Goal: Task Accomplishment & Management: Complete application form

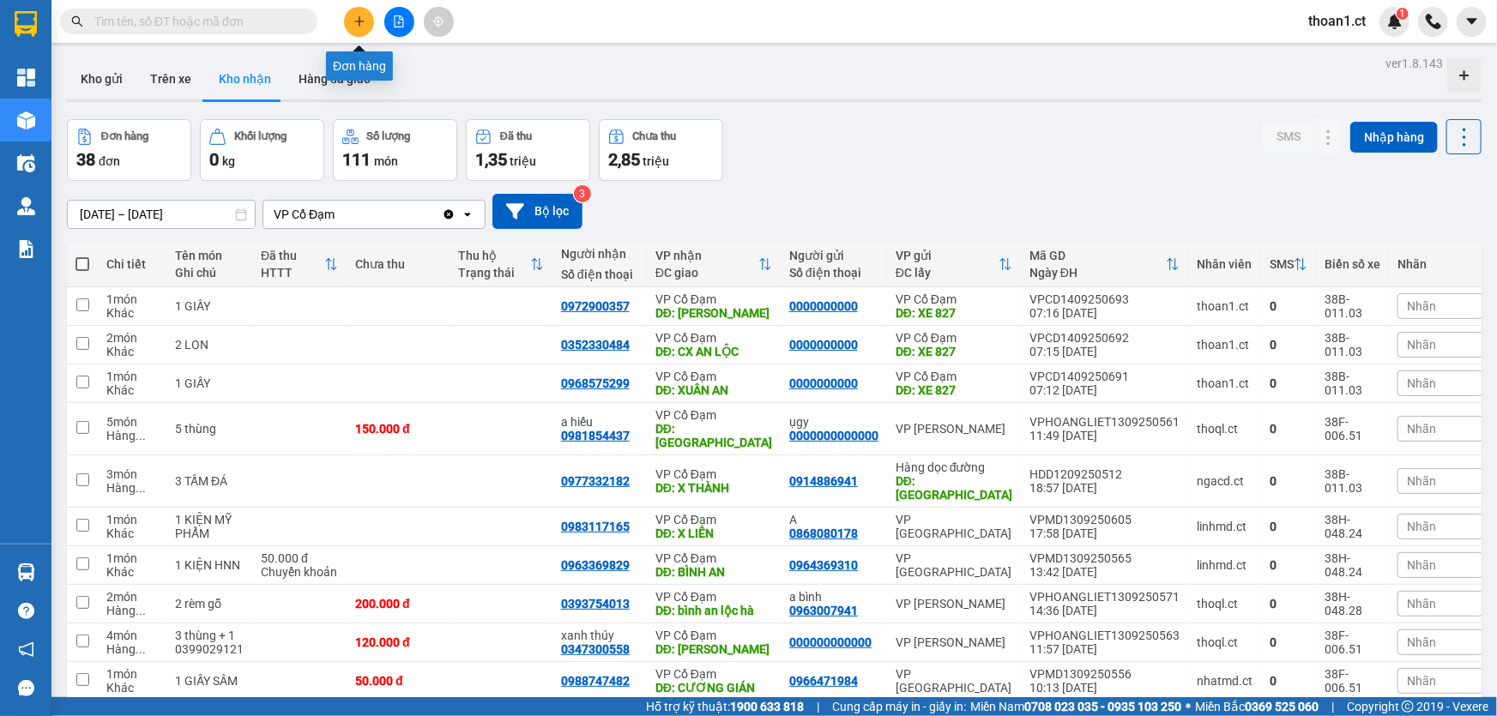
click at [357, 23] on icon "plus" at bounding box center [360, 21] width 12 height 12
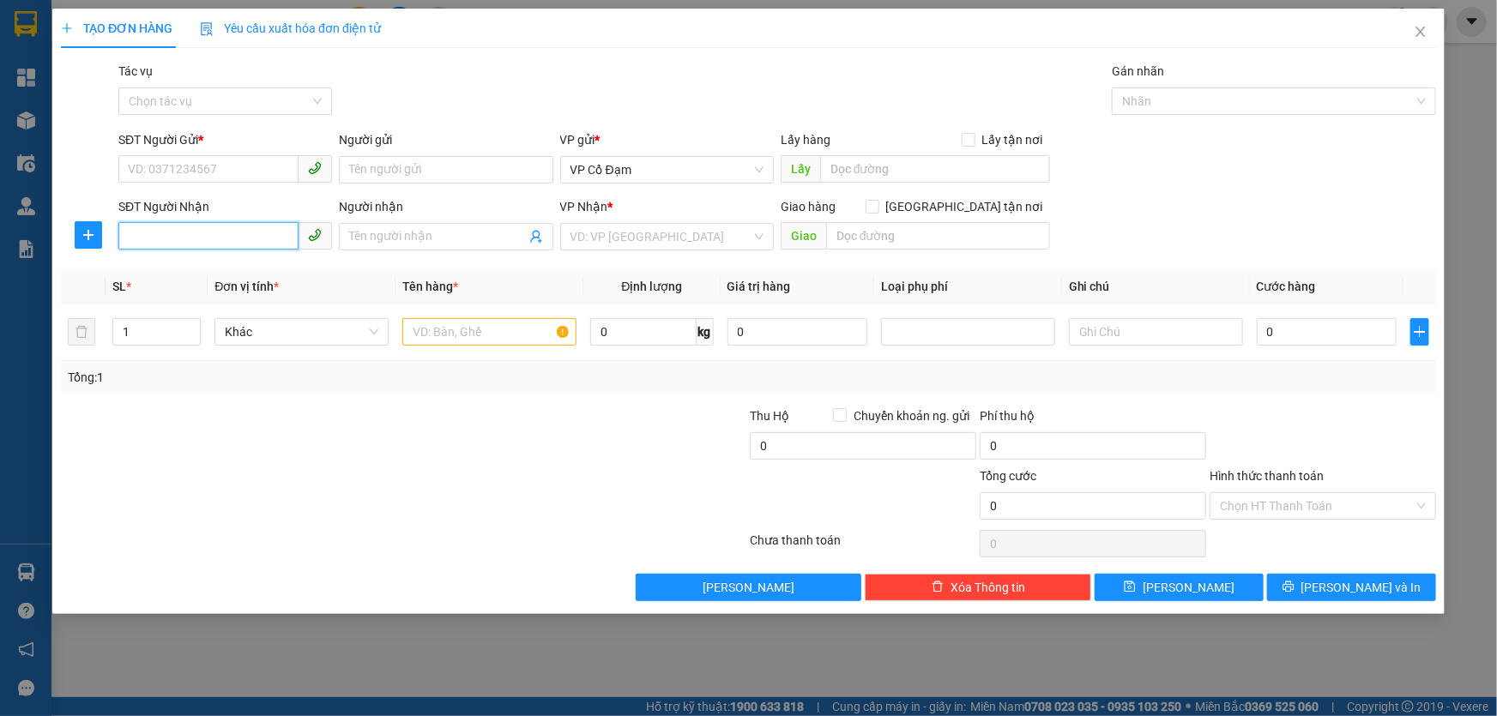
click at [232, 237] on input "SĐT Người Nhận" at bounding box center [208, 235] width 180 height 27
paste input "0984925798"
type input "0984925798"
click at [193, 163] on input "SĐT Người Gửi *" at bounding box center [208, 168] width 180 height 27
paste input "0966523438"
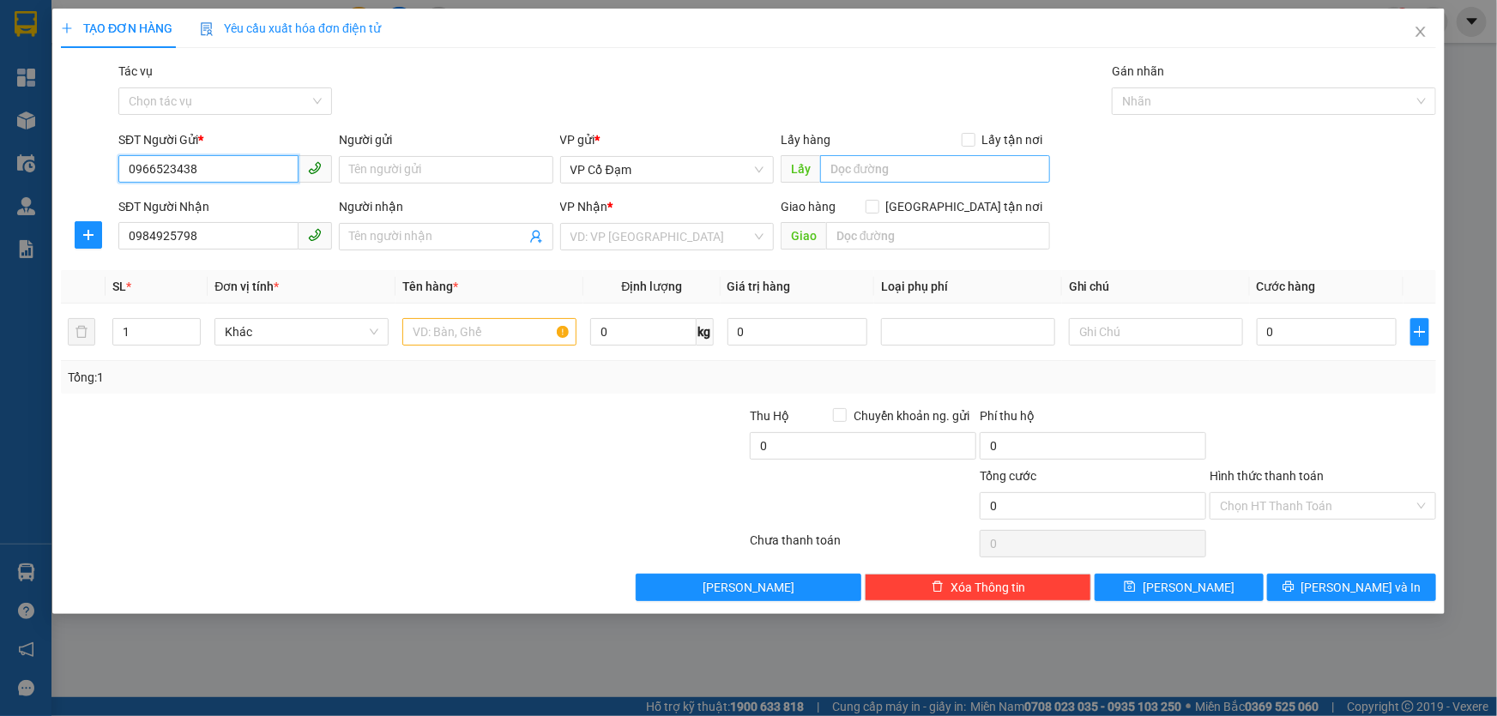
type input "0966523438"
click at [861, 175] on input "text" at bounding box center [935, 168] width 230 height 27
type input "[GEOGRAPHIC_DATA]"
click at [645, 251] on div "VP Nhận * VD: VP [GEOGRAPHIC_DATA]" at bounding box center [667, 227] width 214 height 60
click at [647, 235] on input "search" at bounding box center [661, 237] width 181 height 26
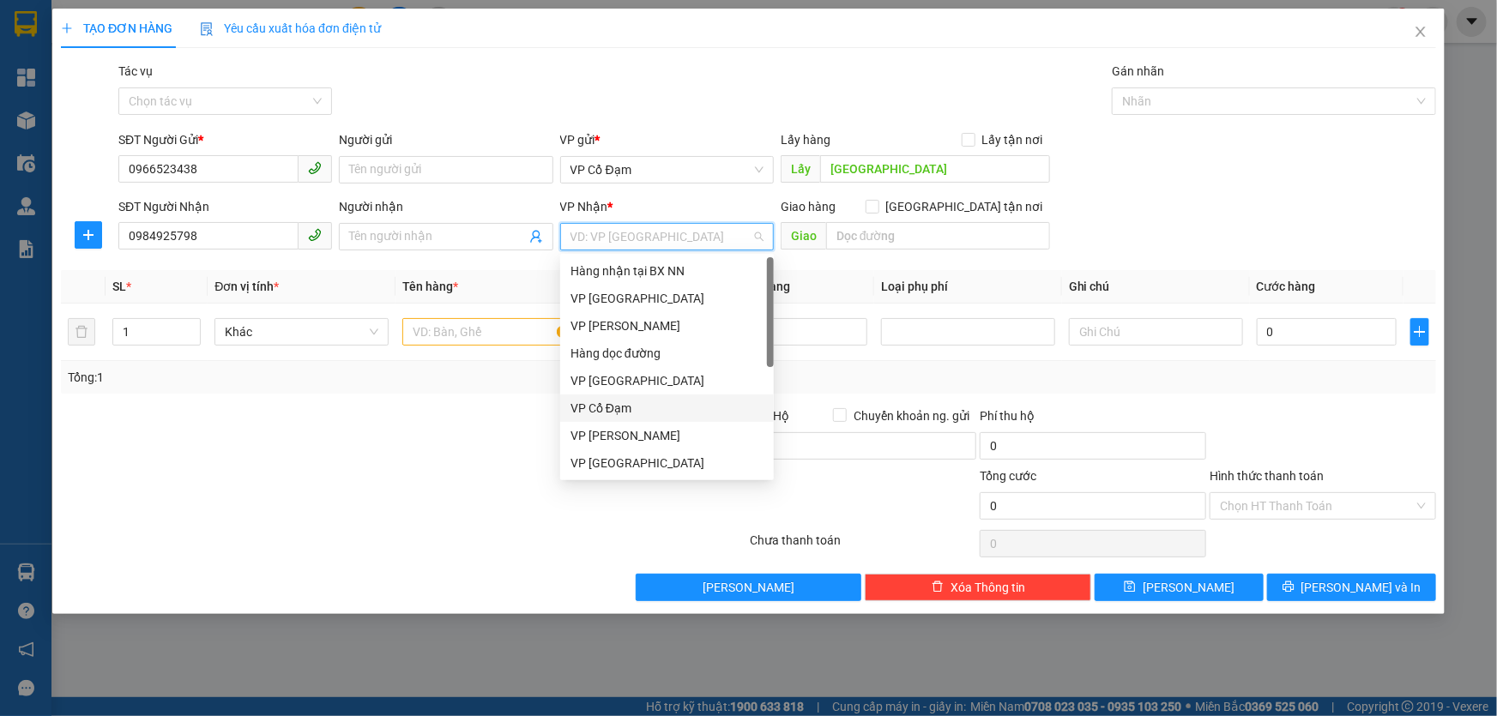
click at [631, 406] on div "VP Cổ Đạm" at bounding box center [667, 408] width 193 height 19
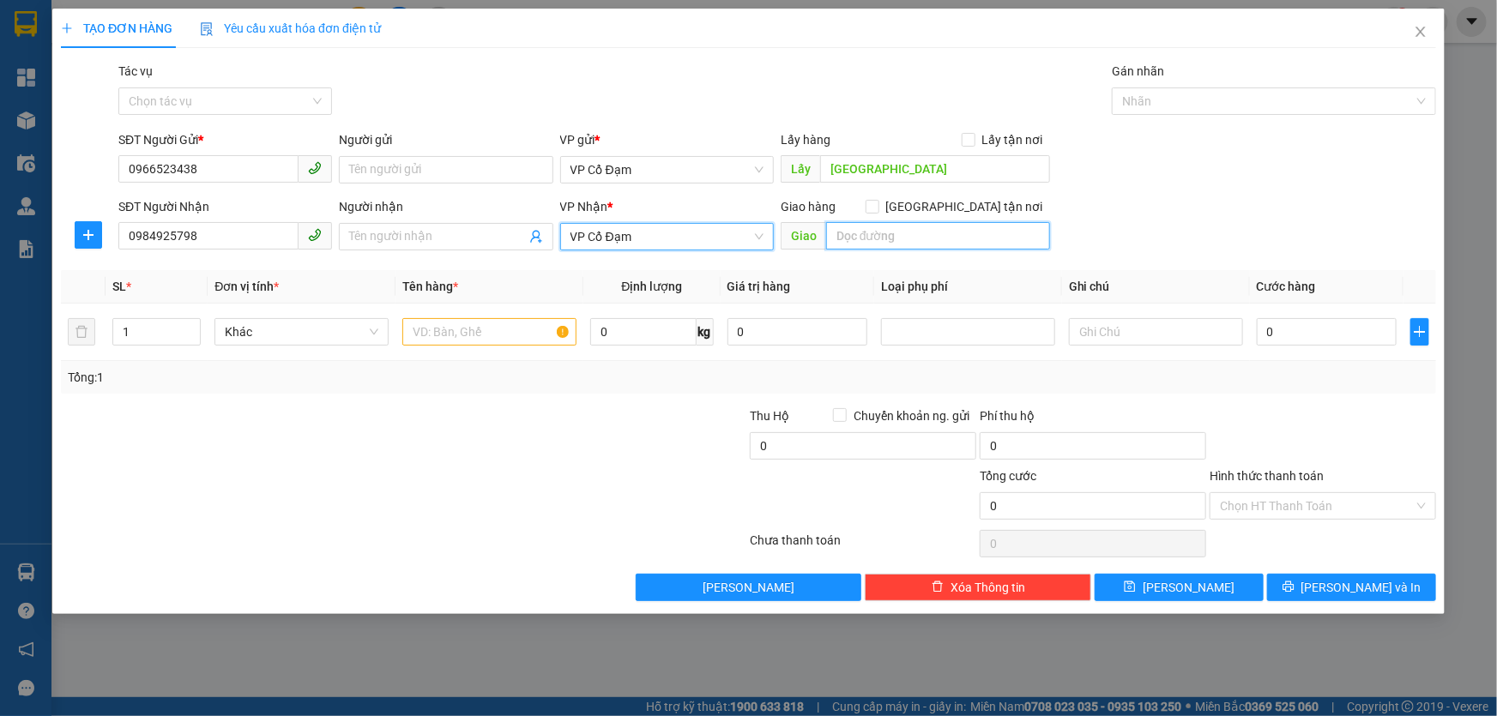
drag, startPoint x: 922, startPoint y: 234, endPoint x: 951, endPoint y: 221, distance: 31.5
click at [927, 232] on input "text" at bounding box center [938, 235] width 224 height 27
type input "X THÀNH"
click at [651, 92] on div "Gói vận chuyển * Tiêu chuẩn Tác vụ Chọn tác vụ Gán nhãn Nhãn" at bounding box center [777, 92] width 1325 height 60
click at [438, 336] on input "text" at bounding box center [489, 331] width 174 height 27
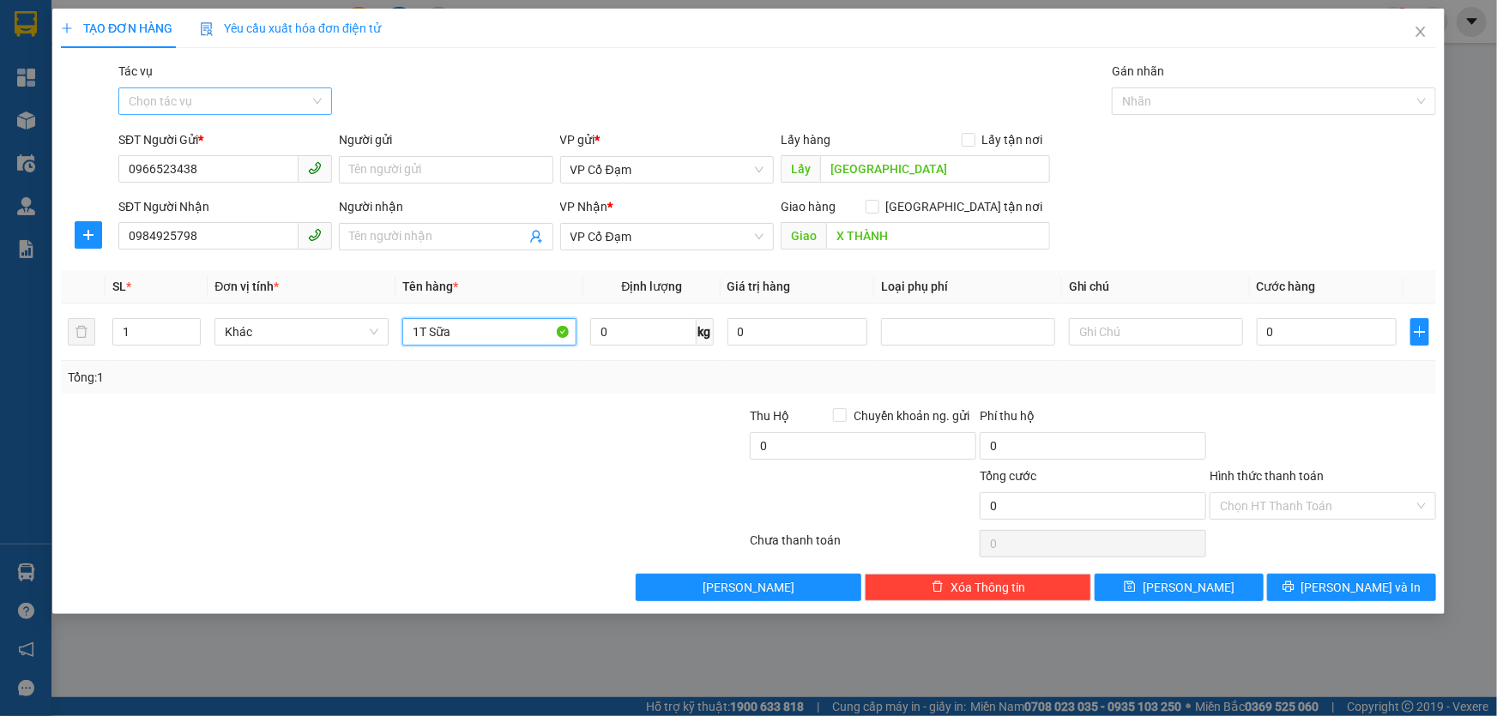
type input "1T Sữa"
click at [215, 91] on input "Tác vụ" at bounding box center [219, 101] width 181 height 26
click at [211, 138] on div "Nhập hàng lên xe" at bounding box center [225, 135] width 193 height 19
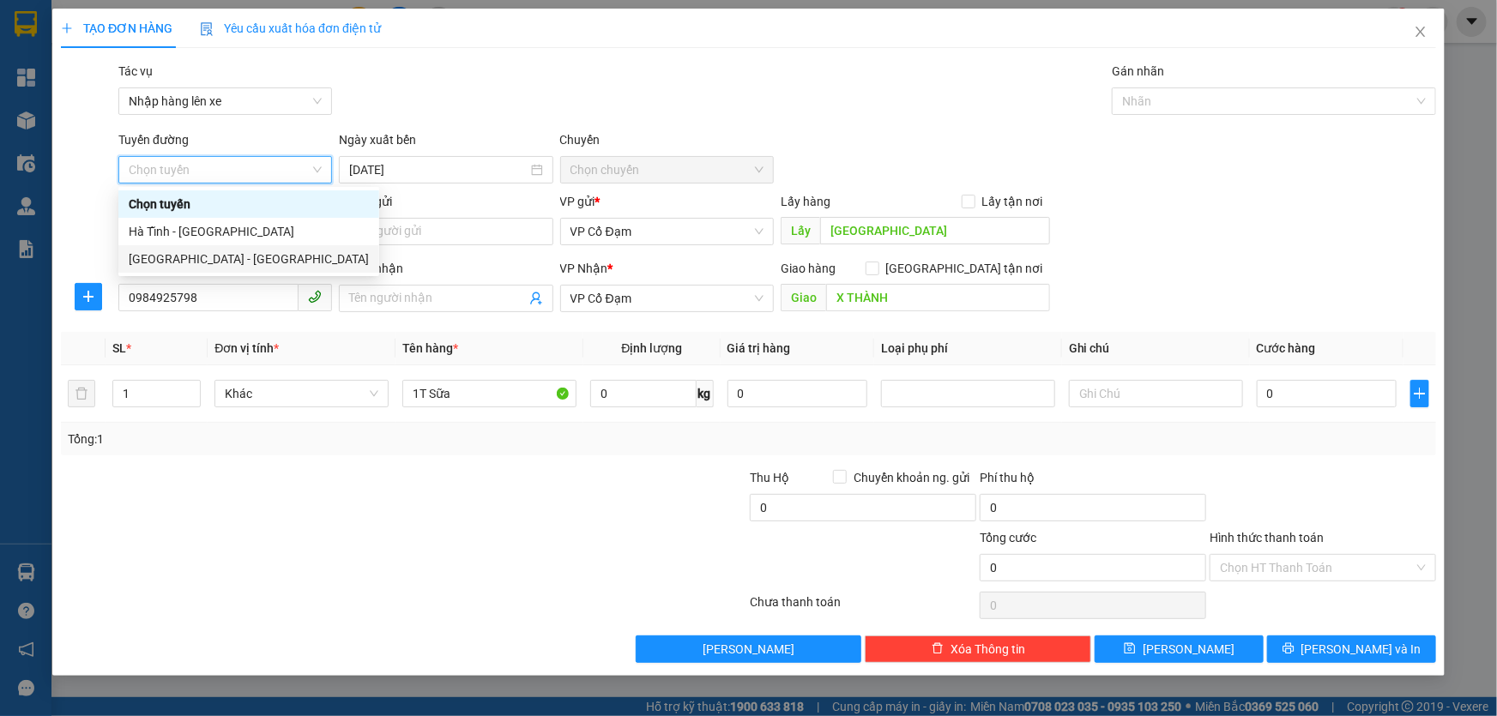
click at [180, 261] on div "[GEOGRAPHIC_DATA] - [GEOGRAPHIC_DATA]" at bounding box center [249, 259] width 240 height 19
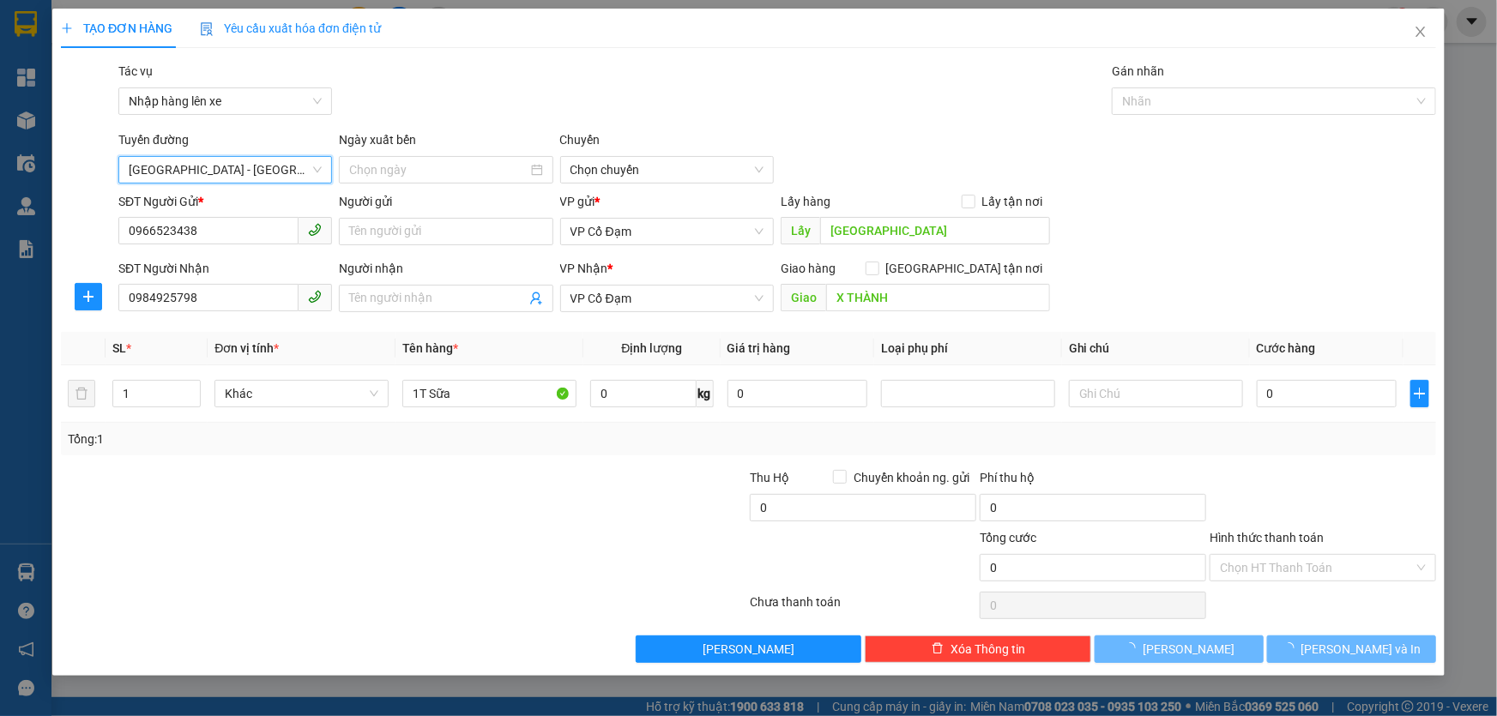
type input "[DATE]"
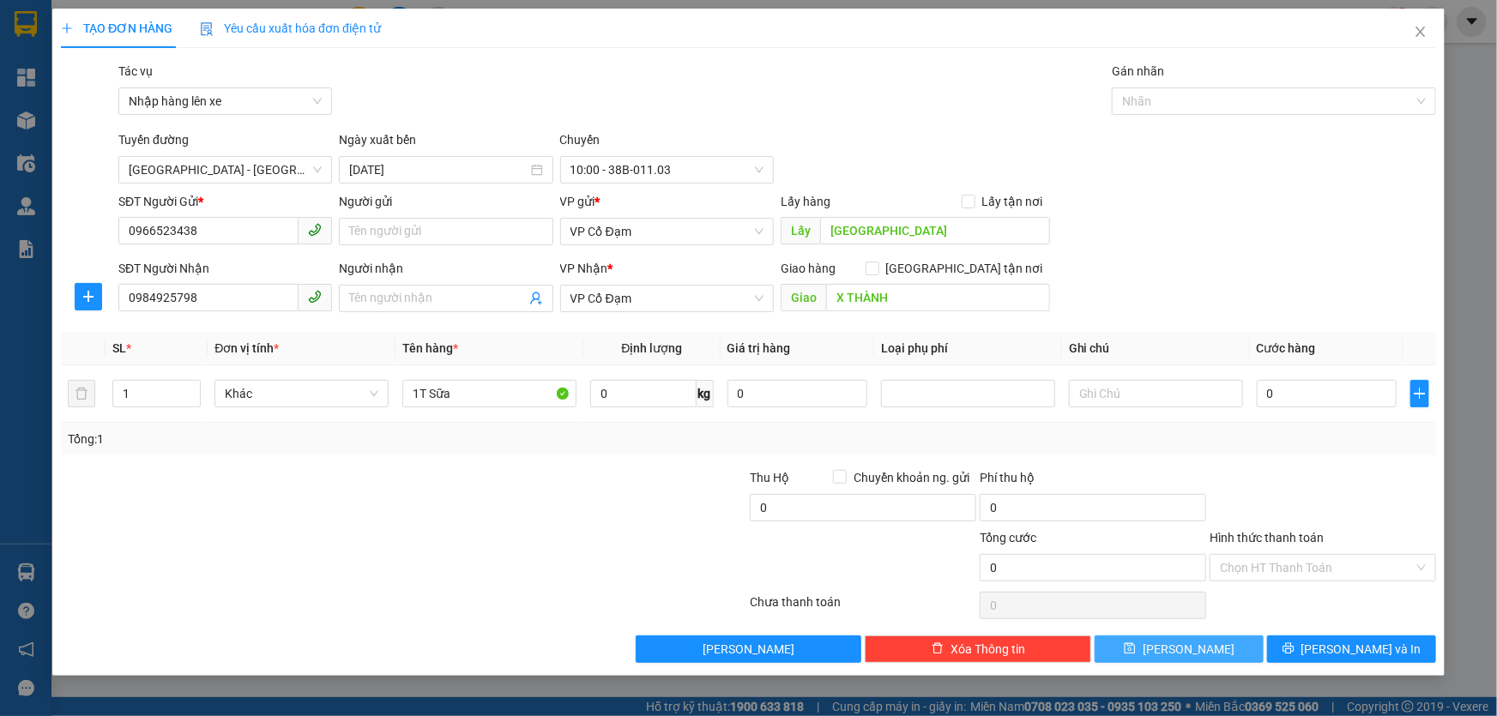
click at [1202, 644] on button "[PERSON_NAME]" at bounding box center [1179, 649] width 169 height 27
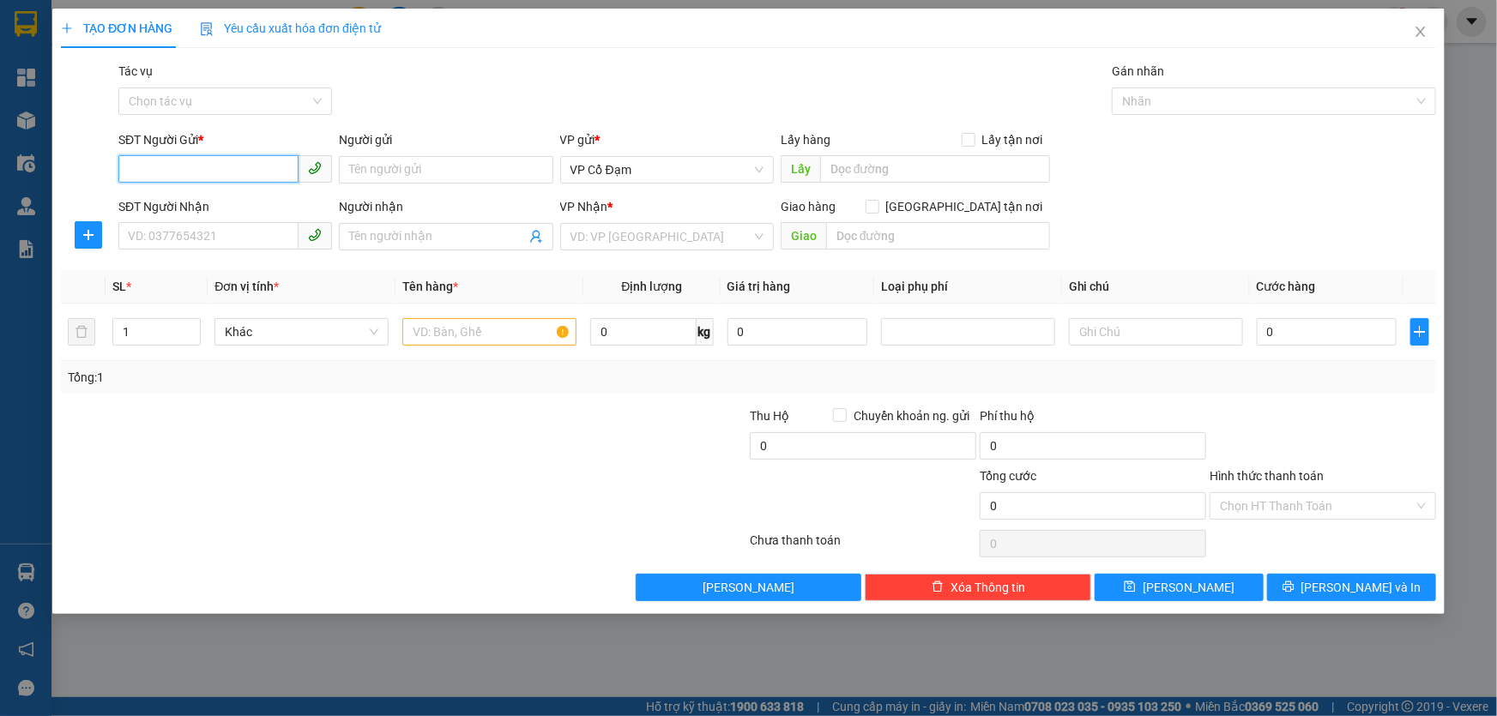
click at [229, 171] on input "SĐT Người Gửi *" at bounding box center [208, 168] width 180 height 27
paste input "0916269623"
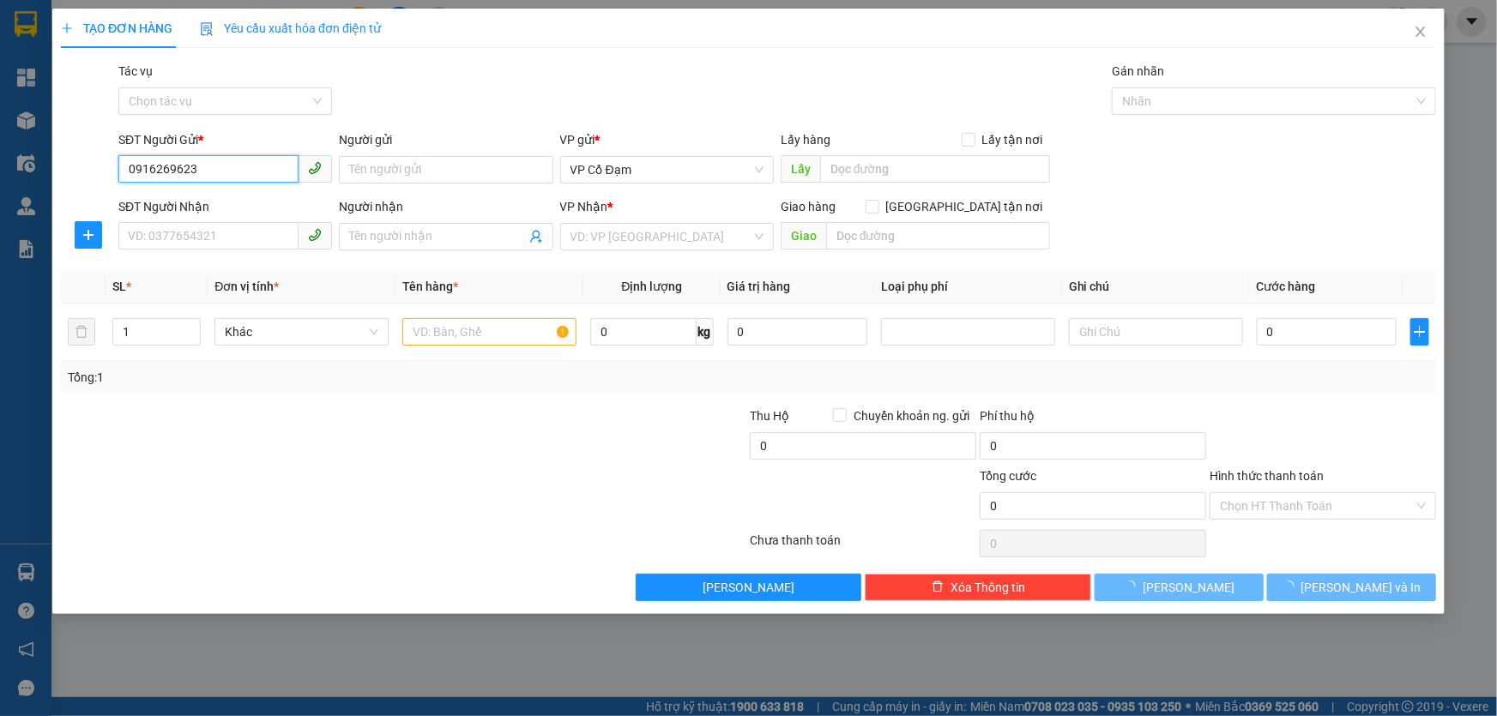
type input "0916269623"
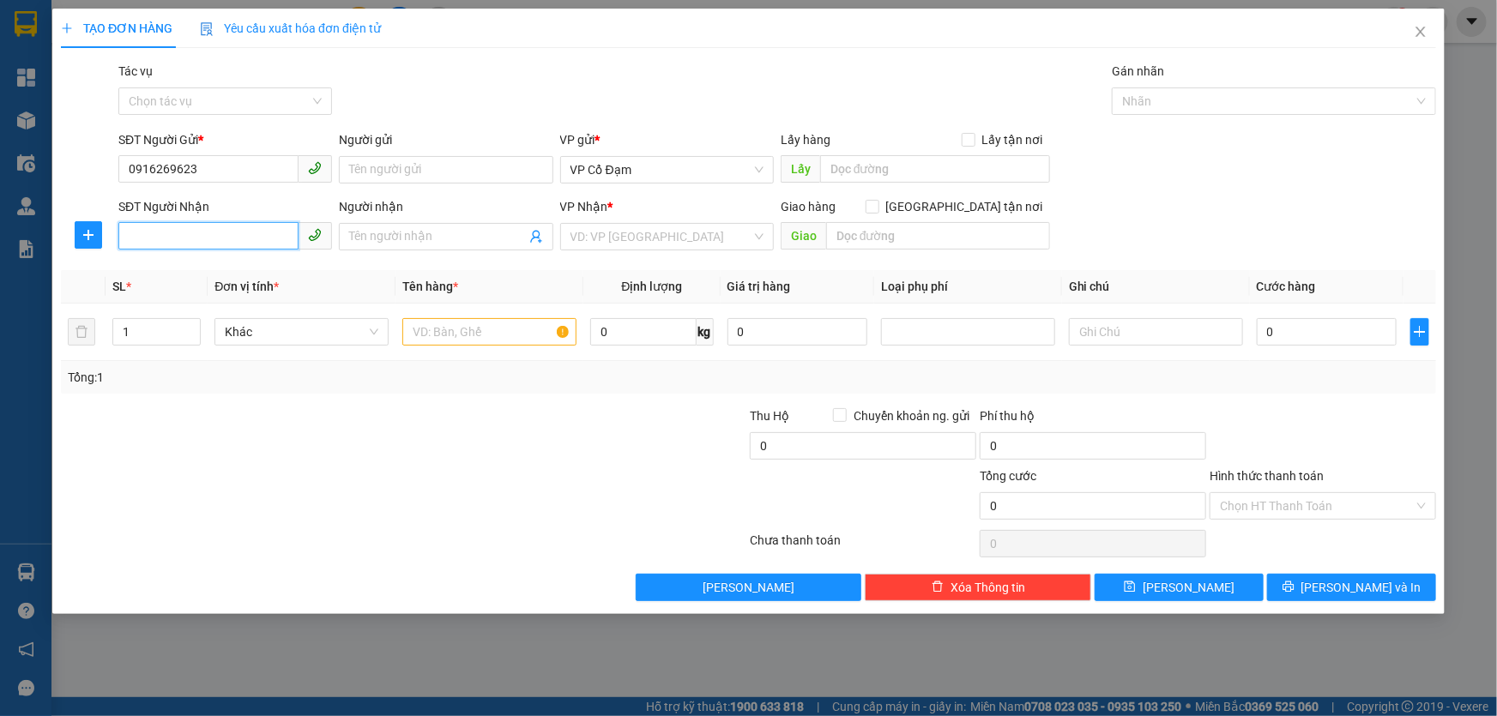
click at [189, 240] on input "SĐT Người Nhận" at bounding box center [208, 235] width 180 height 27
paste input "0364020283"
type input "0364020283"
click at [840, 170] on input "text" at bounding box center [935, 168] width 230 height 27
type input "THANH HÓA"
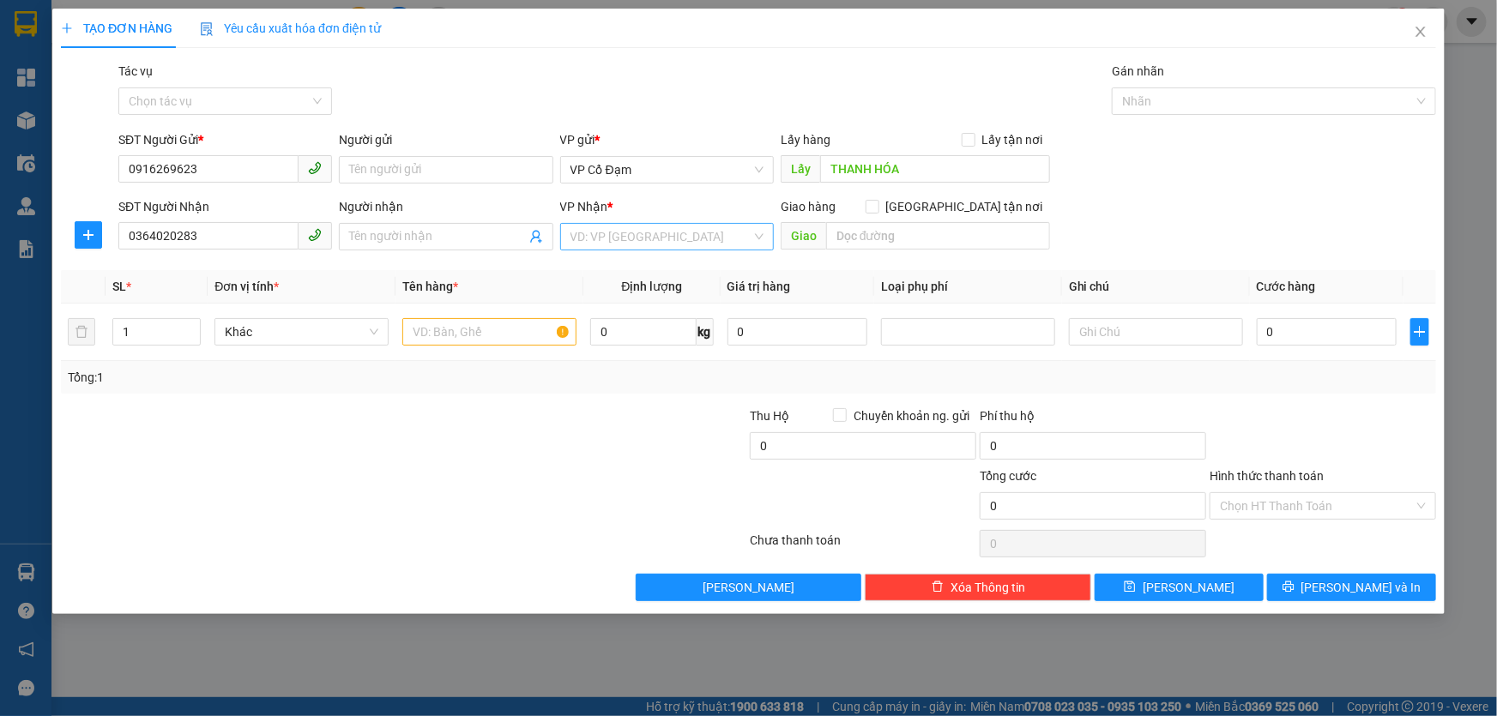
click at [678, 232] on input "search" at bounding box center [661, 237] width 181 height 26
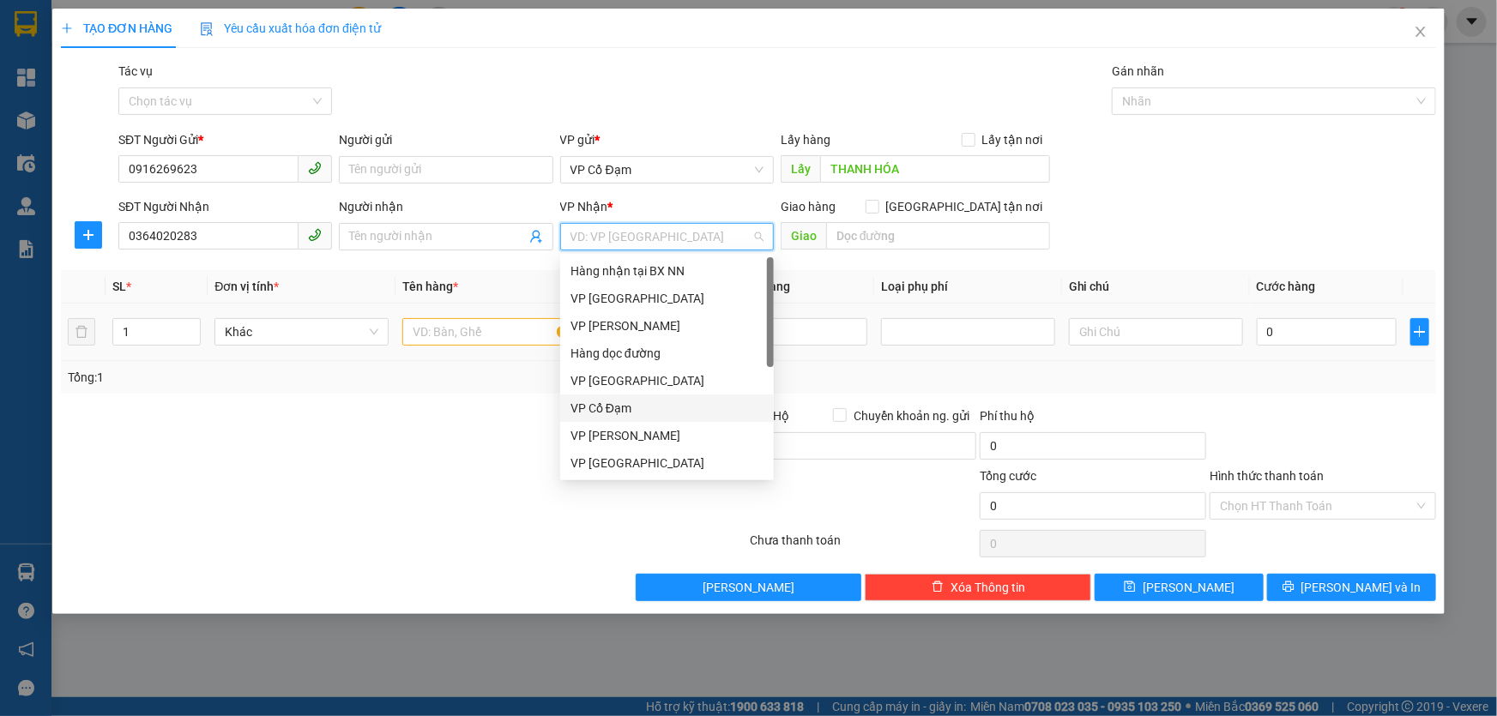
drag, startPoint x: 606, startPoint y: 407, endPoint x: 701, endPoint y: 353, distance: 109.5
click at [607, 407] on div "VP Cổ Đạm" at bounding box center [667, 408] width 193 height 19
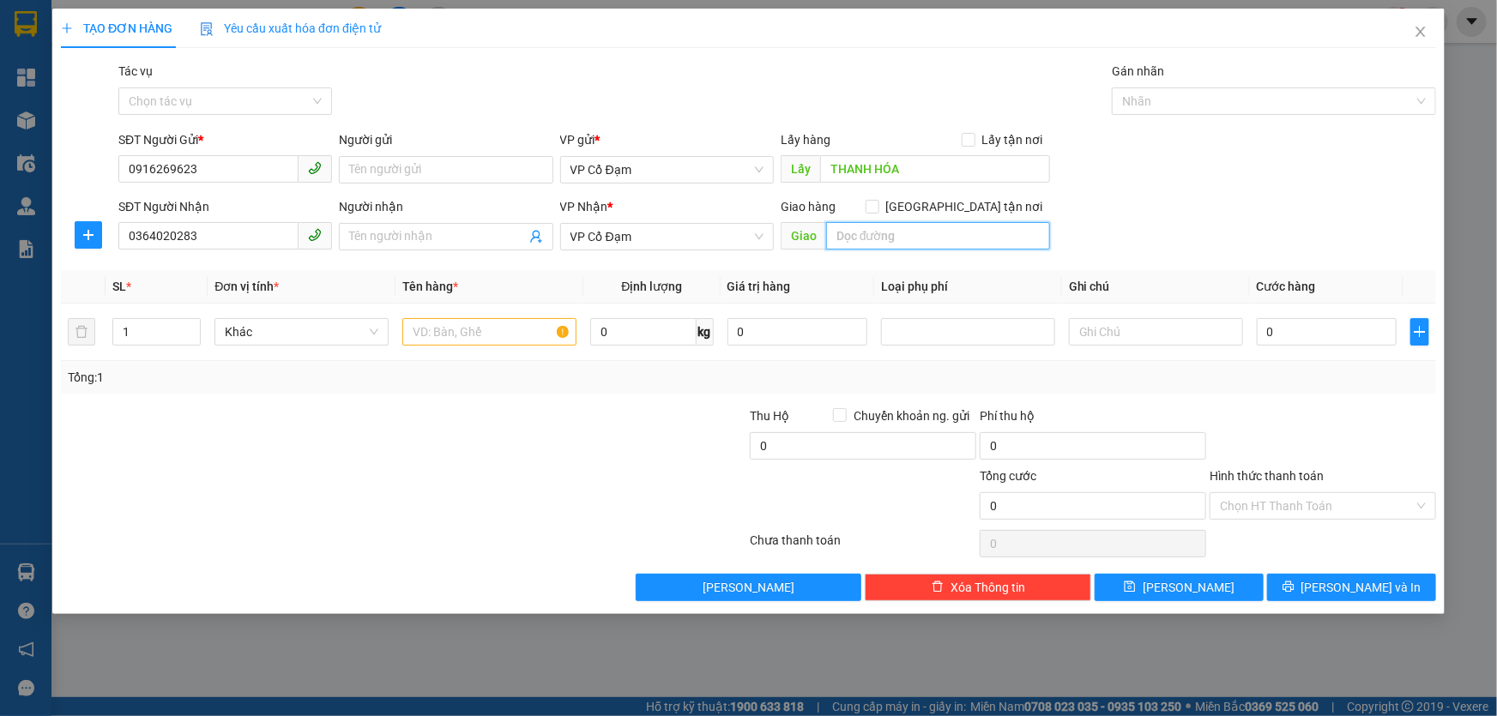
click at [860, 239] on input "text" at bounding box center [938, 235] width 224 height 27
type input "X MỸ"
click at [482, 336] on input "text" at bounding box center [489, 331] width 174 height 27
type input "1 BỌC RAU"
click at [203, 101] on input "Tác vụ" at bounding box center [219, 101] width 181 height 26
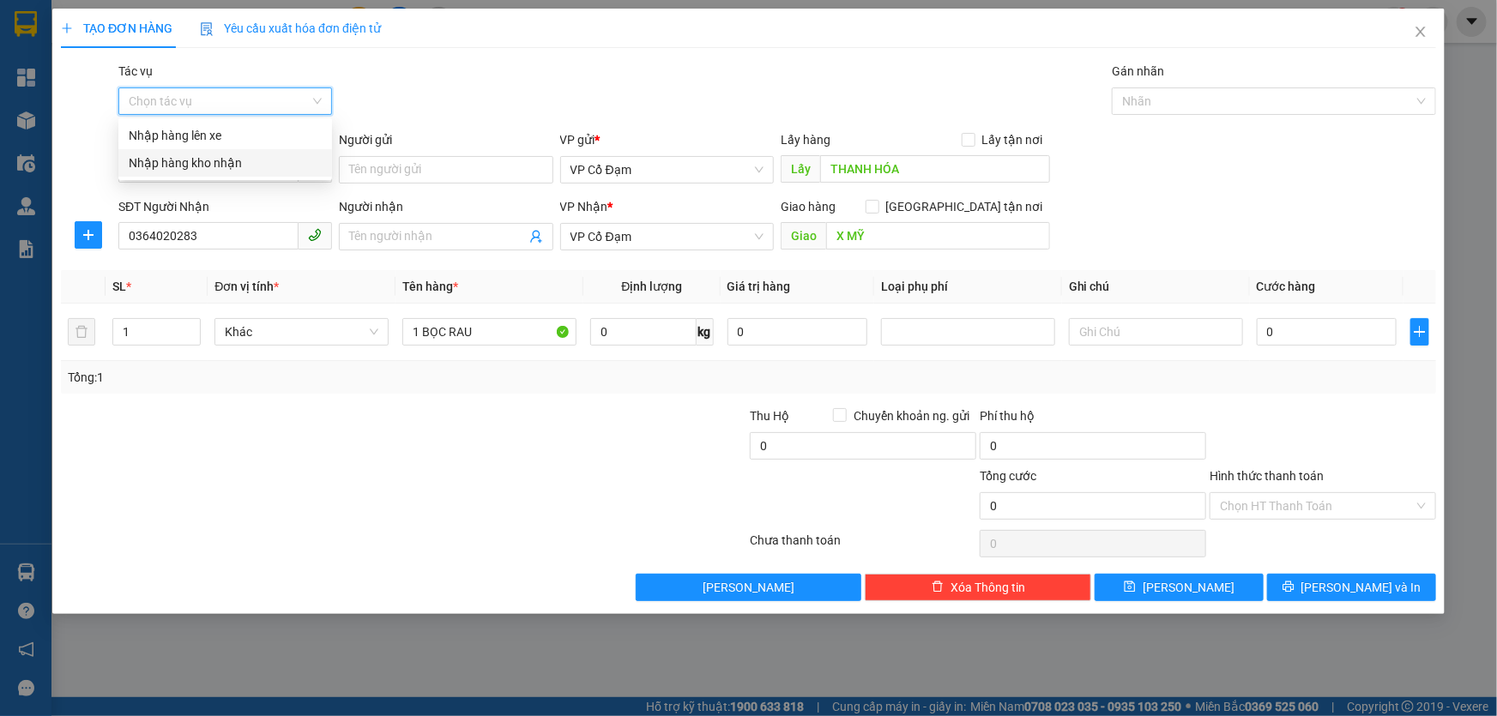
click at [194, 154] on div "Nhập hàng kho nhận" at bounding box center [225, 163] width 193 height 19
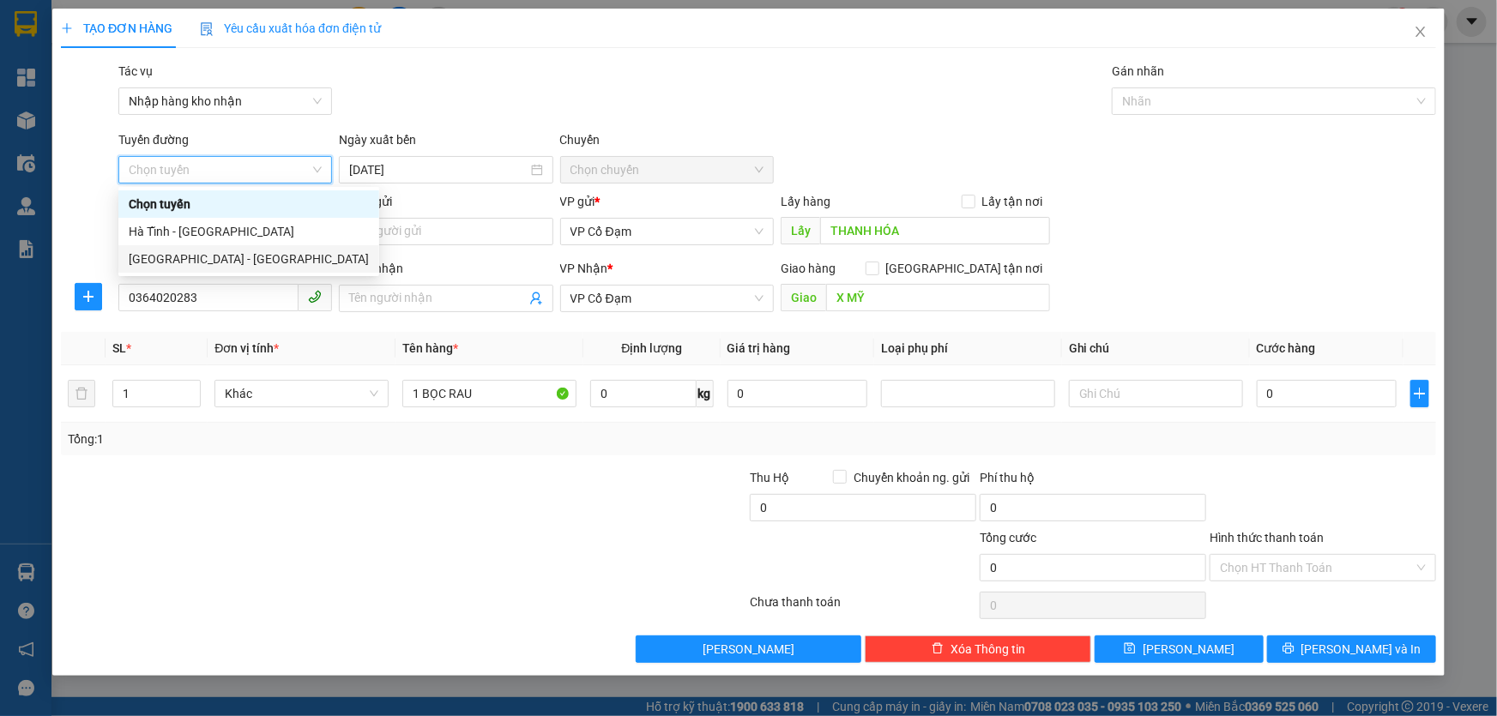
click at [181, 258] on div "[GEOGRAPHIC_DATA] - [GEOGRAPHIC_DATA]" at bounding box center [249, 259] width 240 height 19
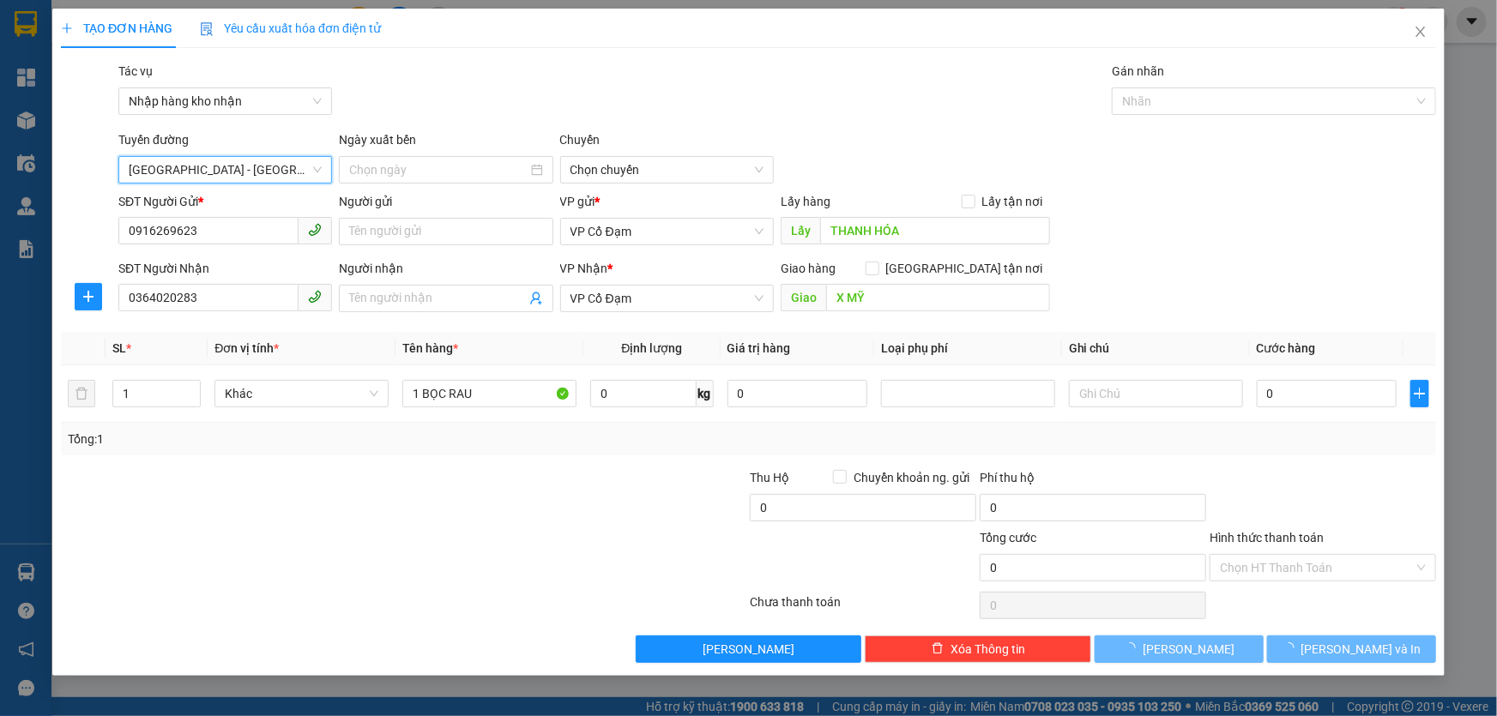
type input "[DATE]"
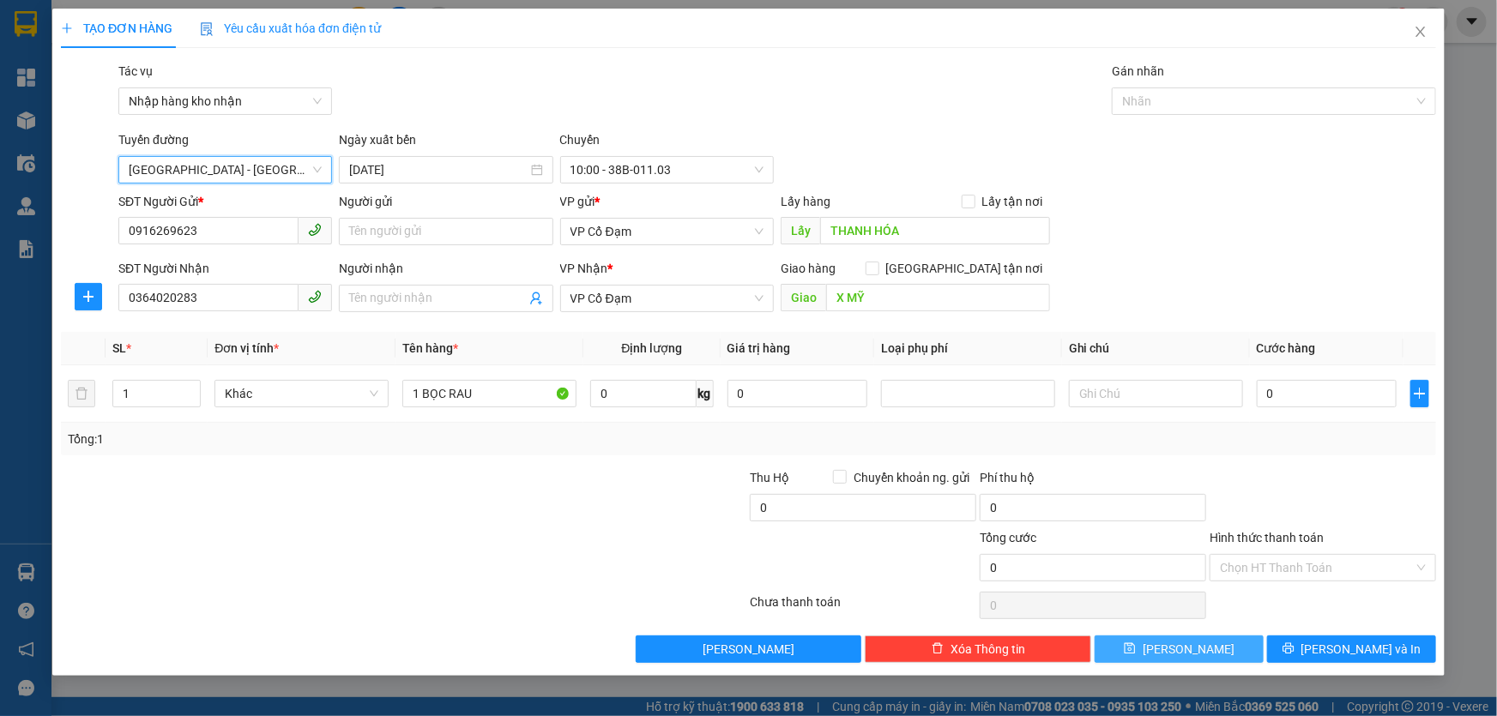
click at [1175, 648] on button "[PERSON_NAME]" at bounding box center [1179, 649] width 169 height 27
